Goal: Navigation & Orientation: Understand site structure

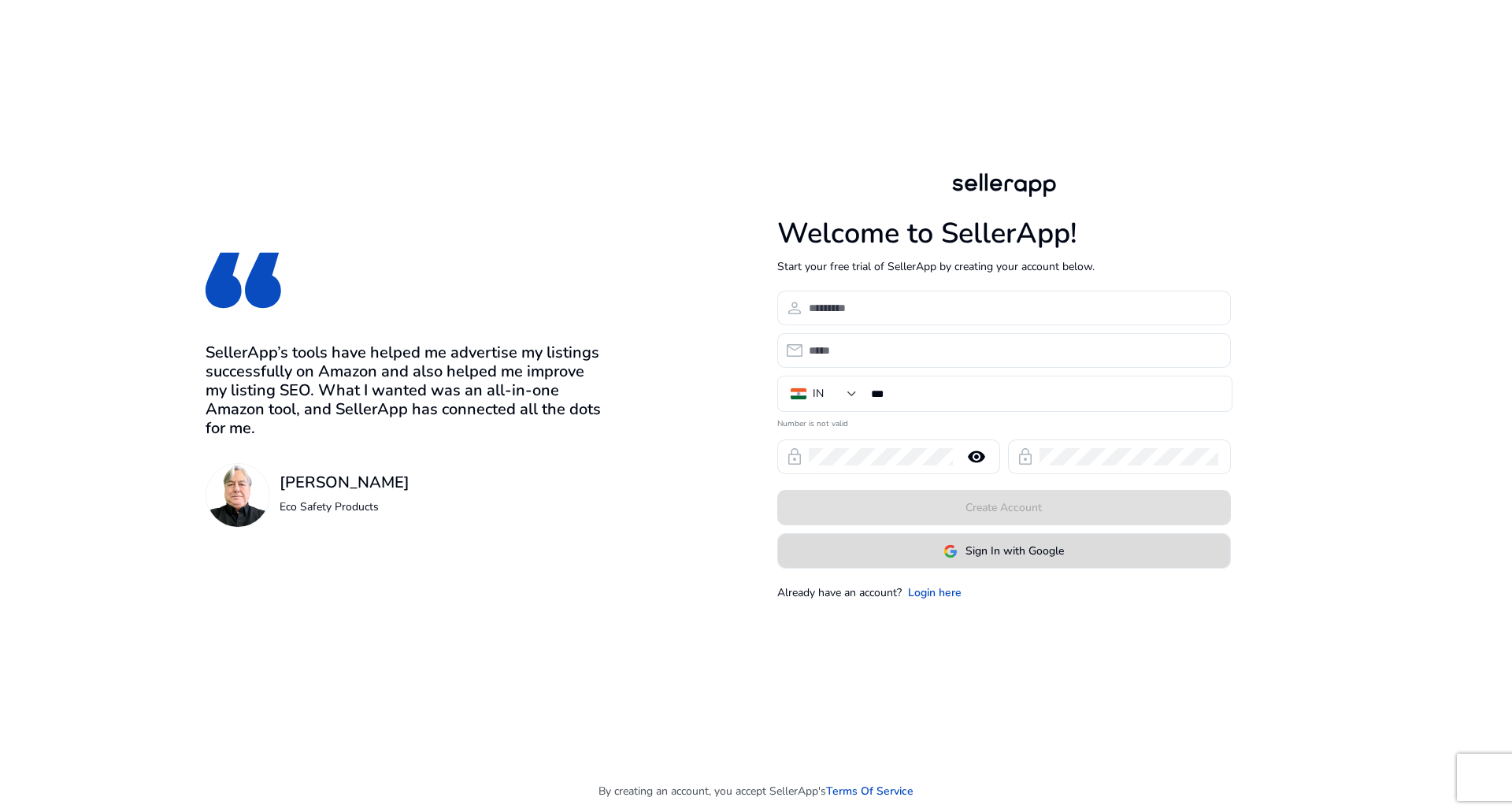
click at [998, 557] on span "Sign In with Google" at bounding box center [1014, 551] width 99 height 17
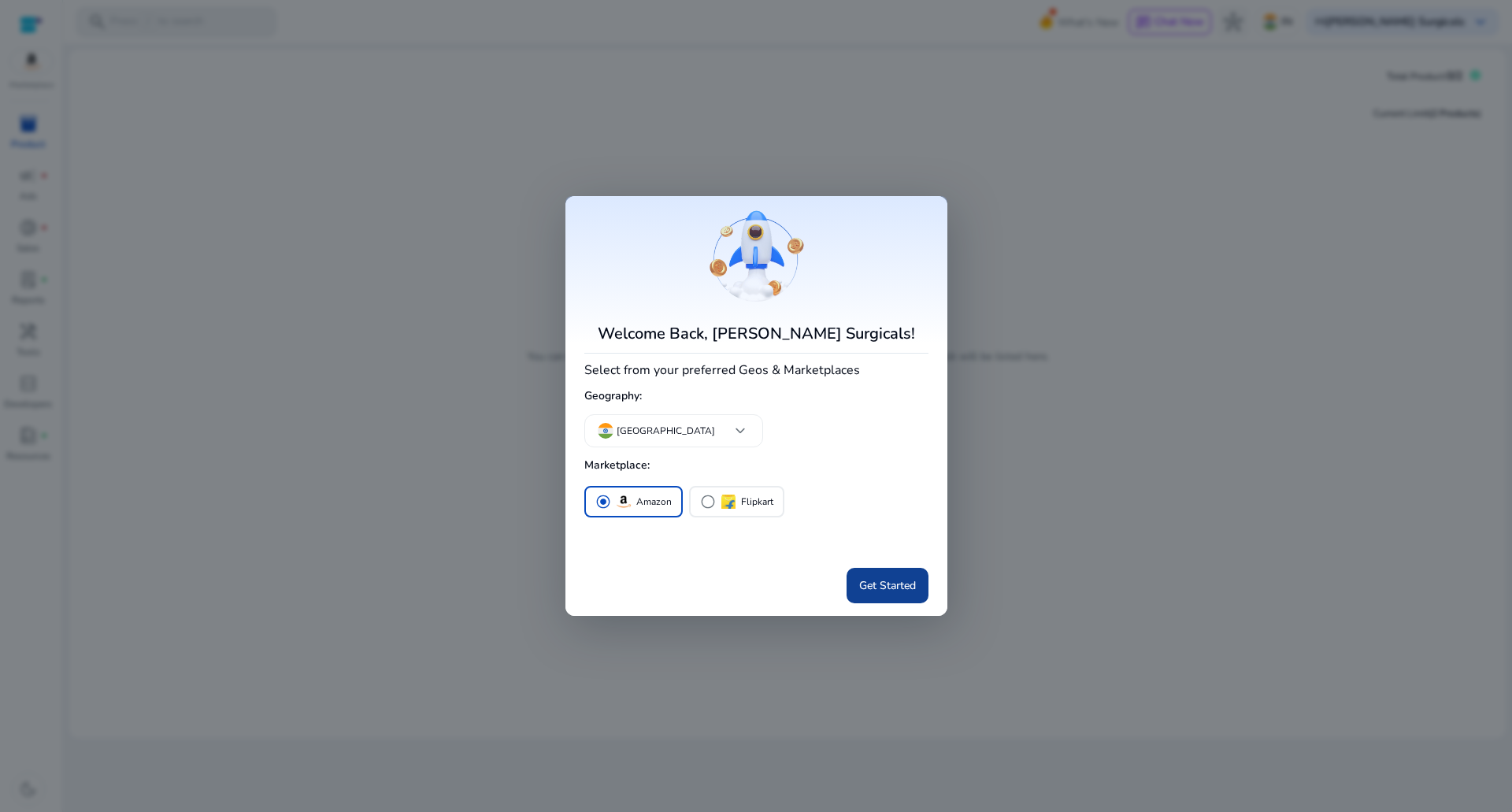
click at [874, 587] on span "Get Started" at bounding box center [887, 586] width 57 height 17
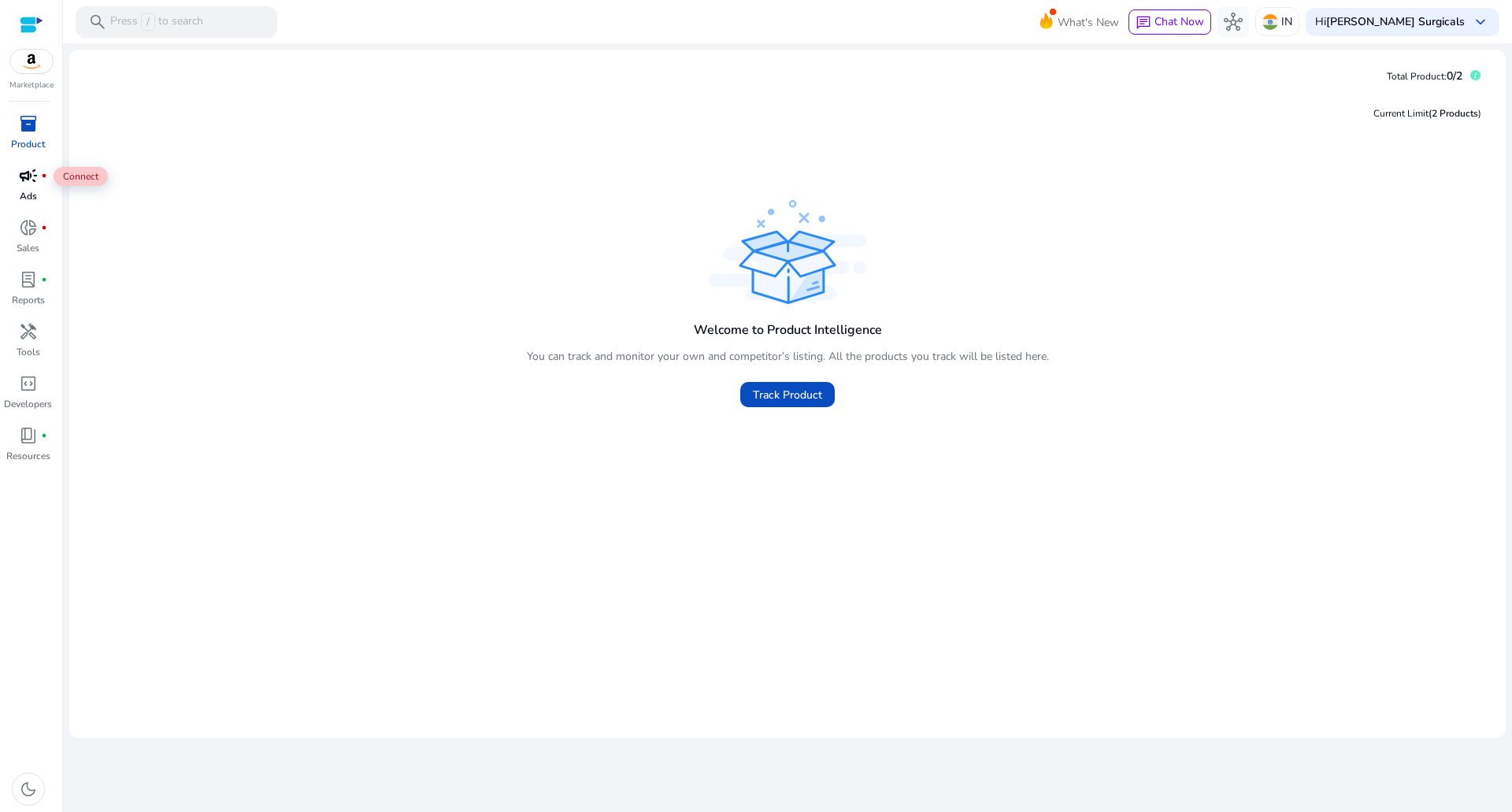
click at [26, 181] on span "campaign" at bounding box center [28, 176] width 19 height 19
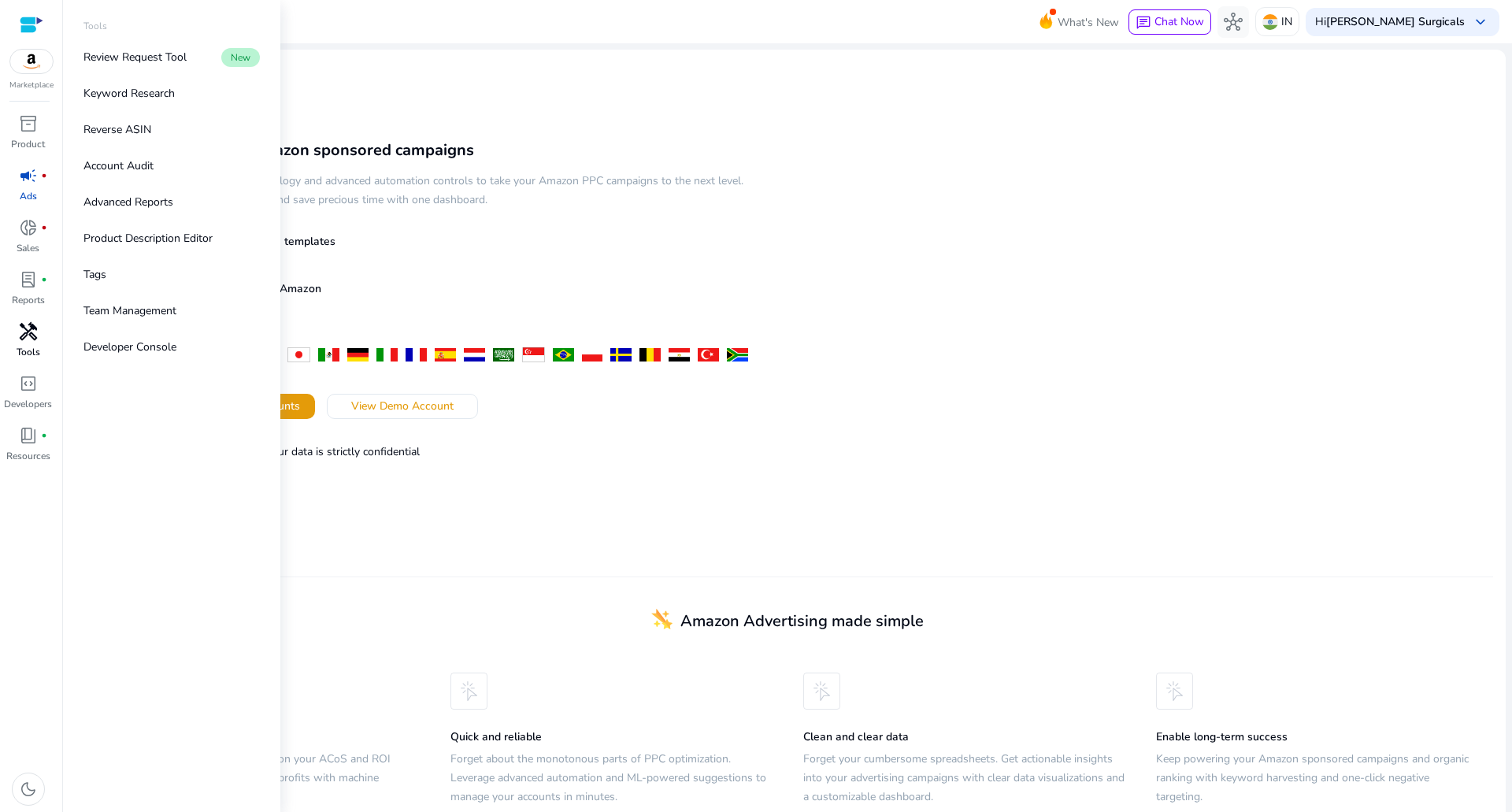
click at [22, 346] on p "Tools" at bounding box center [29, 352] width 24 height 14
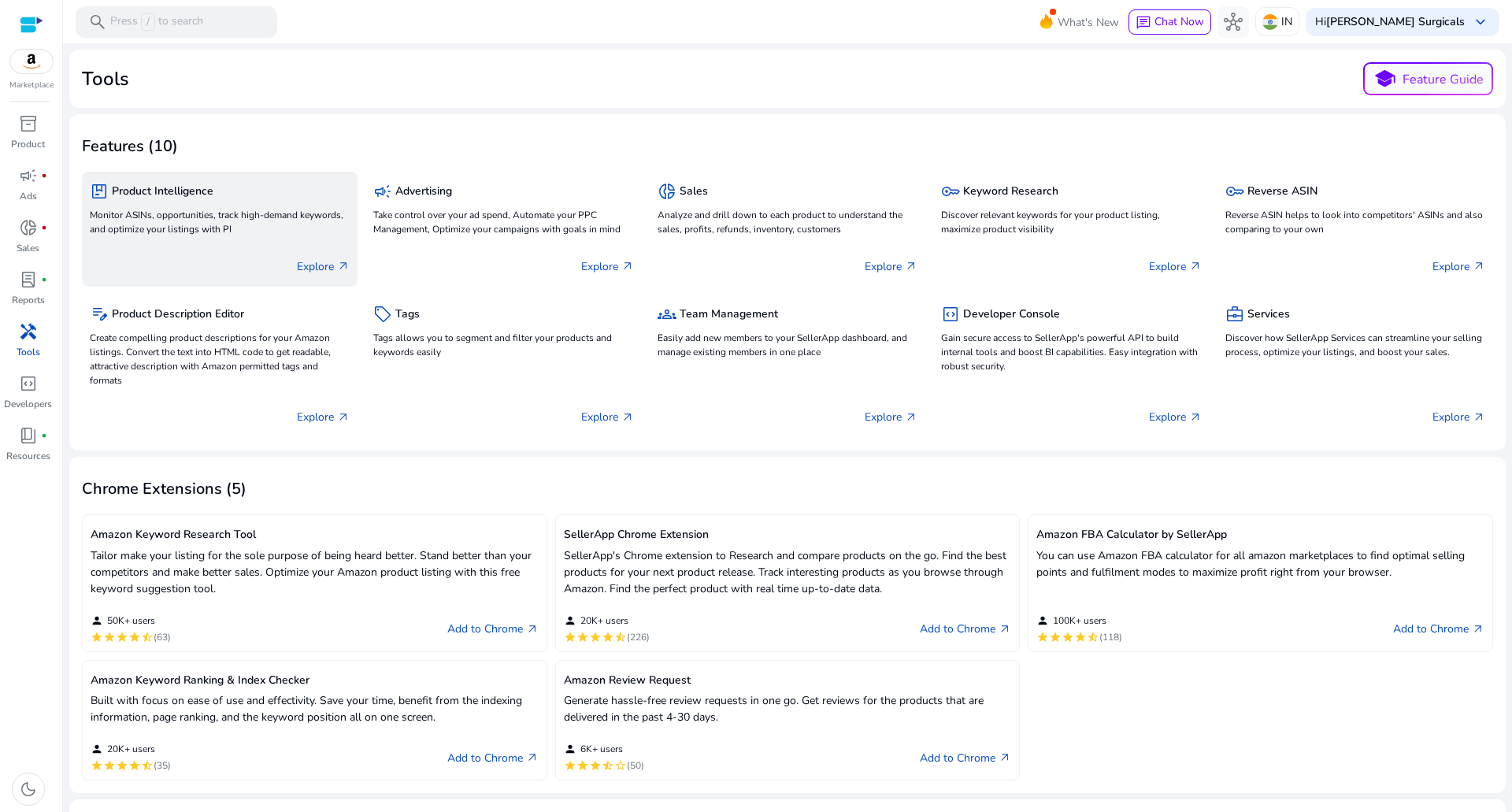
click at [322, 264] on p "Explore arrow_outward" at bounding box center [324, 267] width 52 height 17
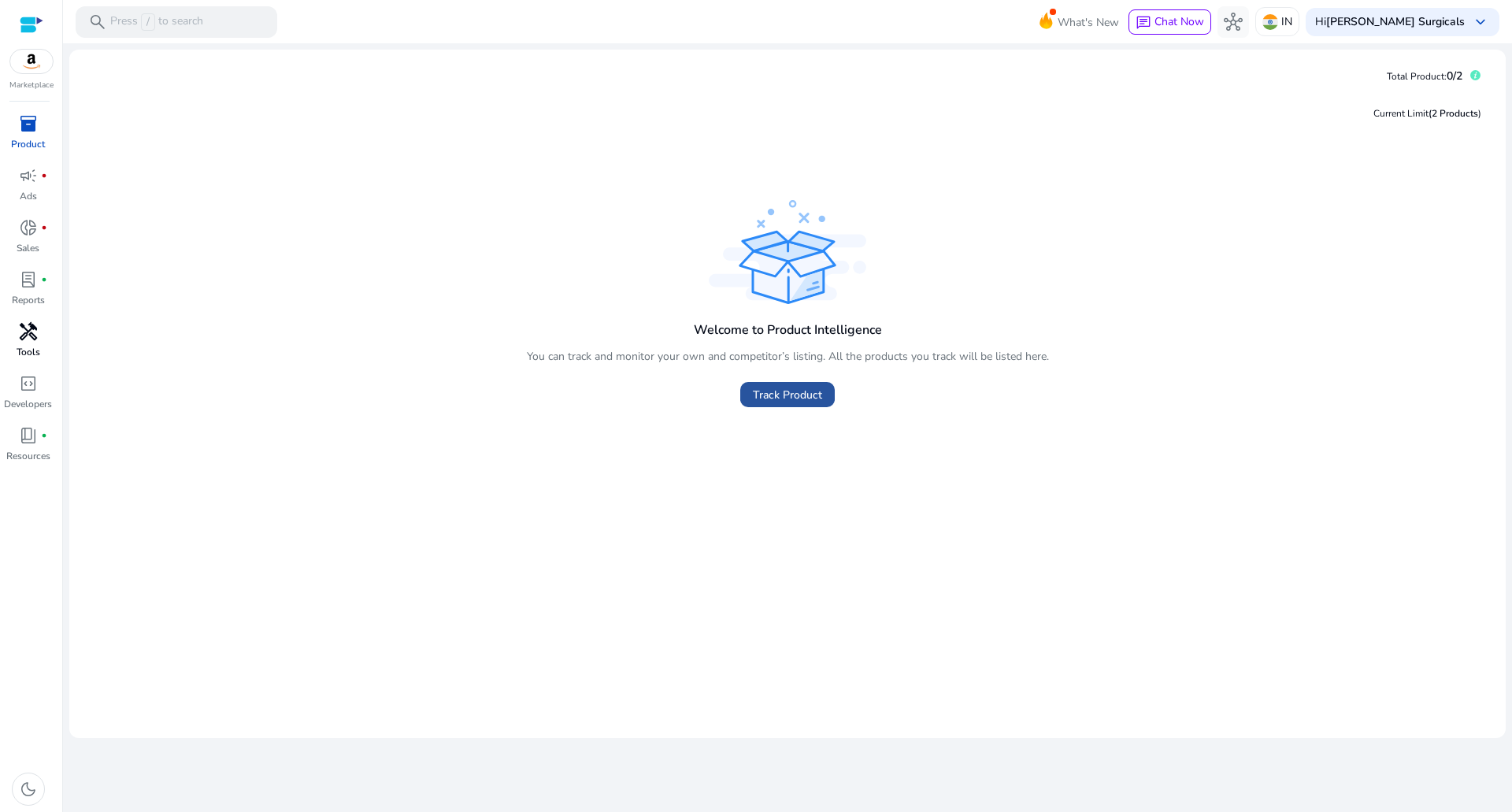
click at [824, 401] on span at bounding box center [788, 395] width 95 height 38
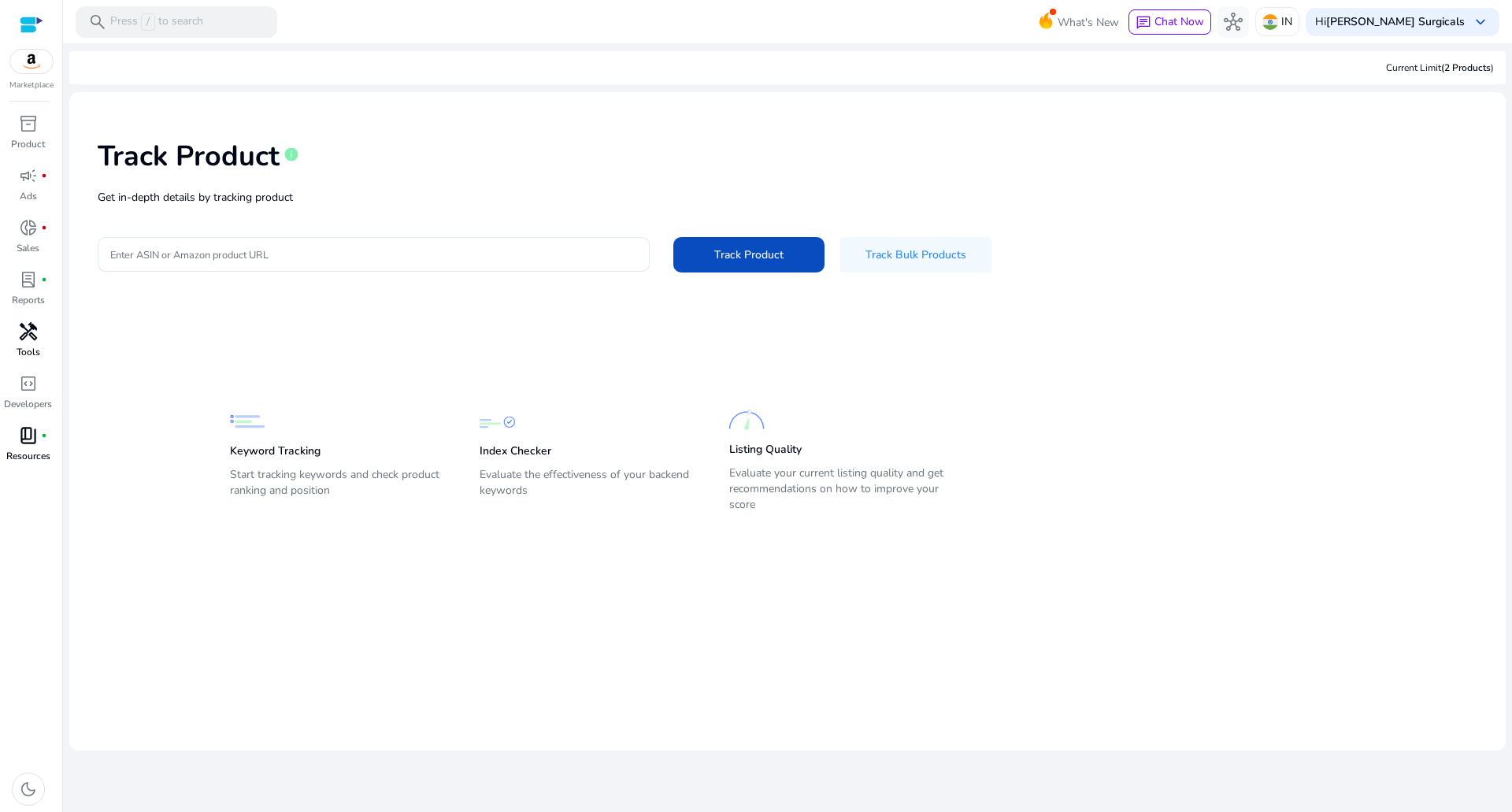
click at [14, 450] on p "Resources" at bounding box center [28, 456] width 44 height 14
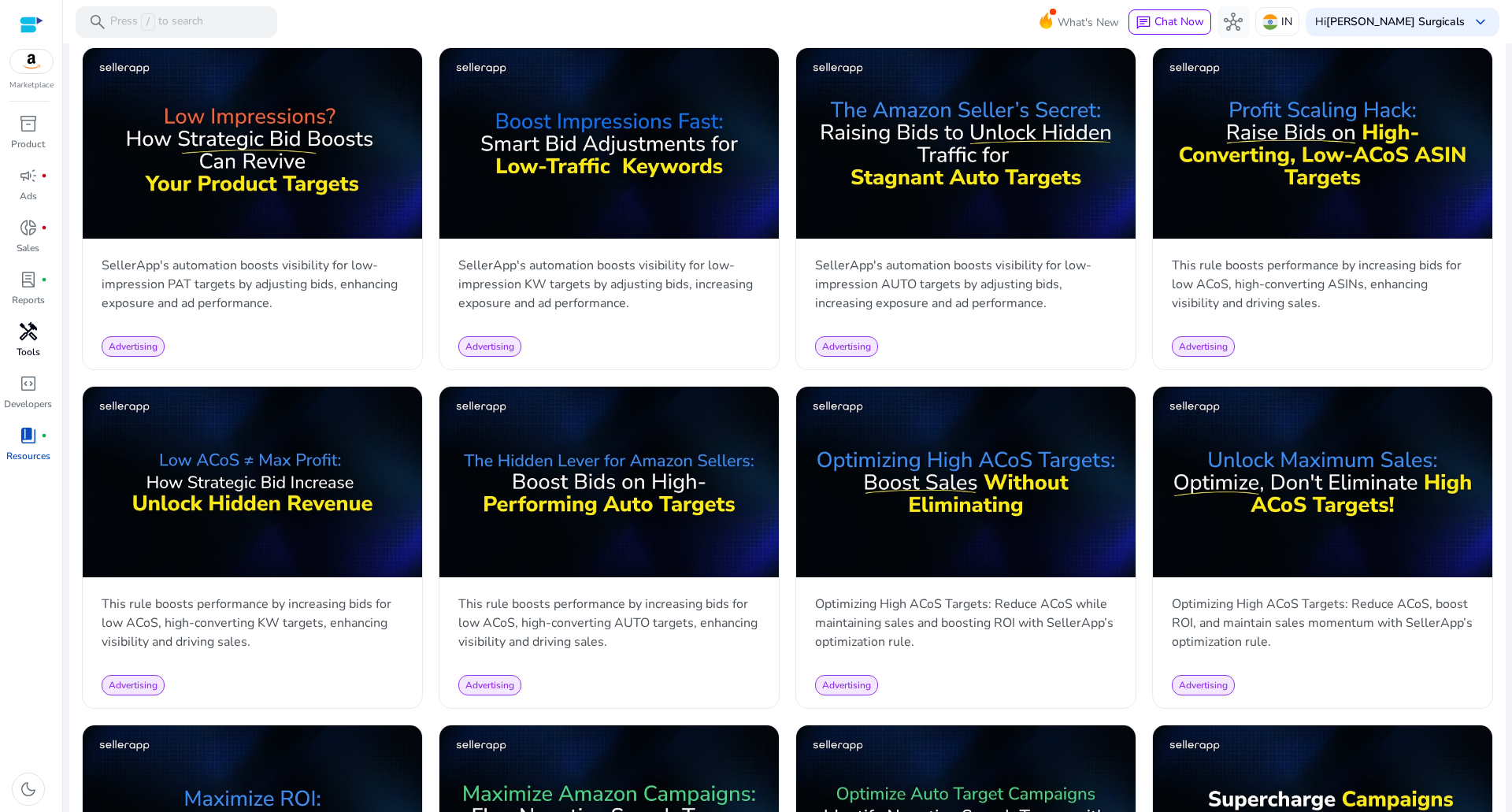
scroll to position [787, 0]
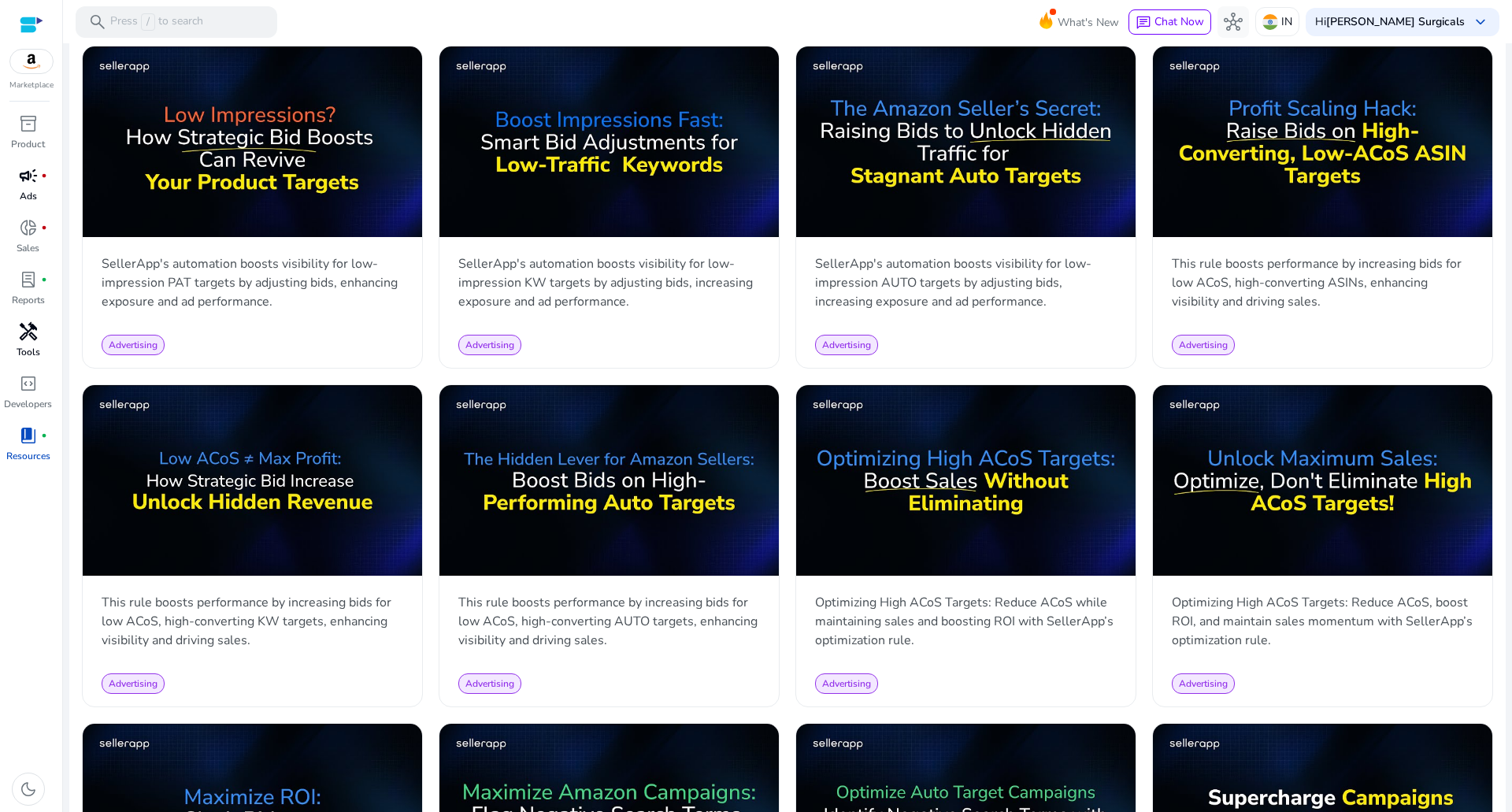
click at [35, 194] on p "Ads" at bounding box center [28, 196] width 18 height 14
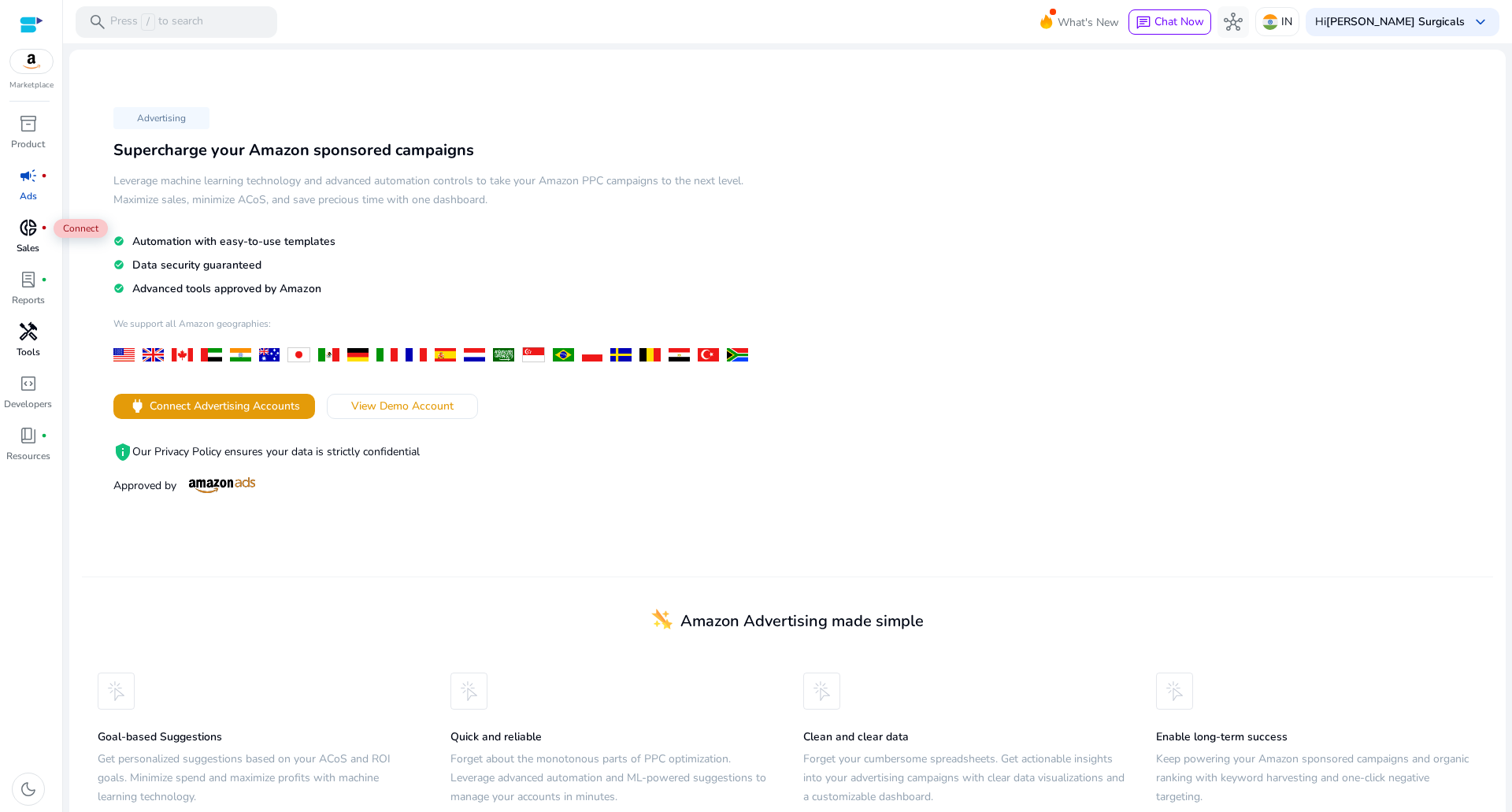
click at [35, 232] on span "donut_small" at bounding box center [28, 227] width 19 height 19
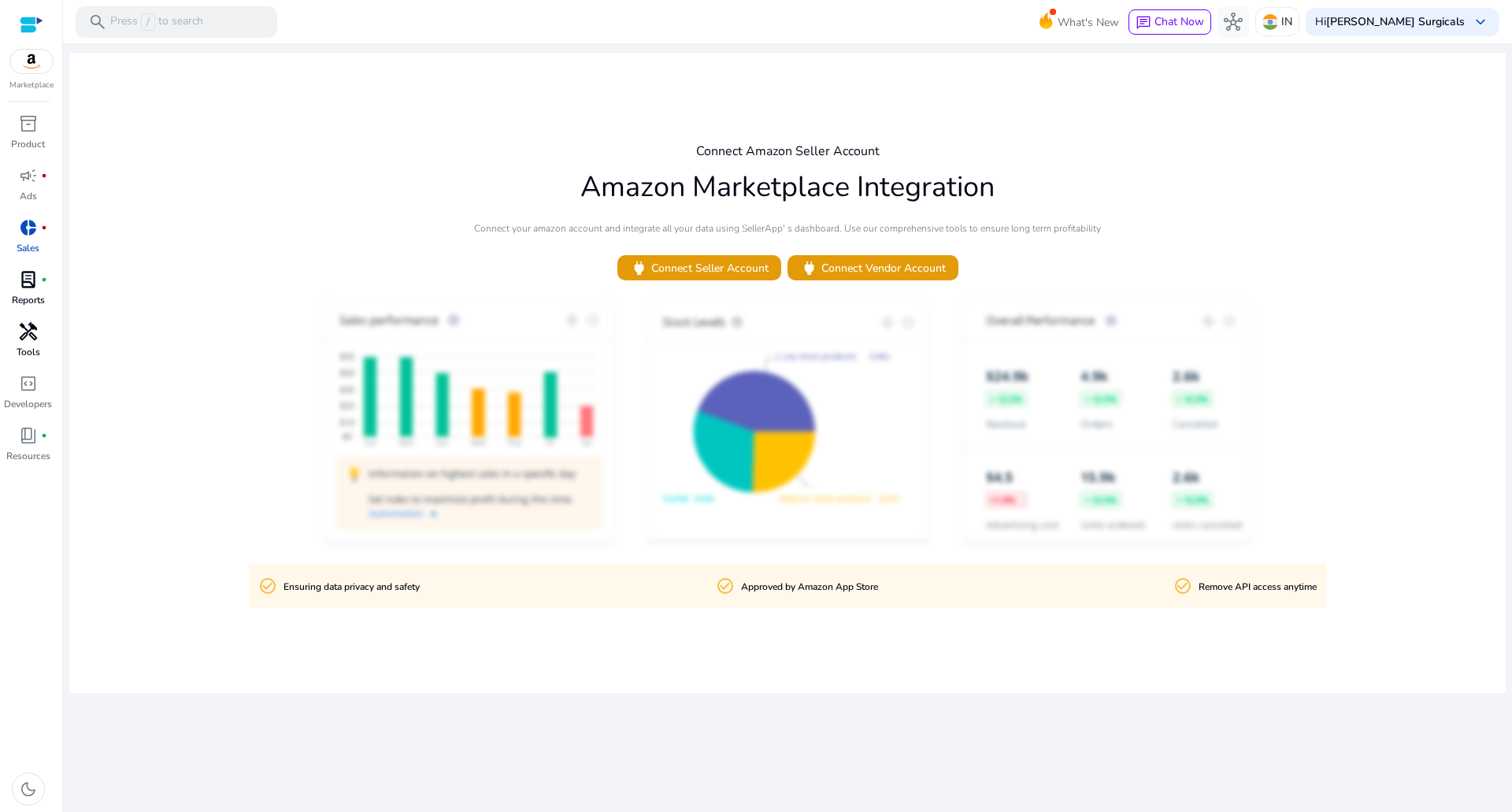
click at [30, 292] on link "lab_profile fiber_manual_record Reports" at bounding box center [28, 293] width 56 height 52
